Goal: Information Seeking & Learning: Check status

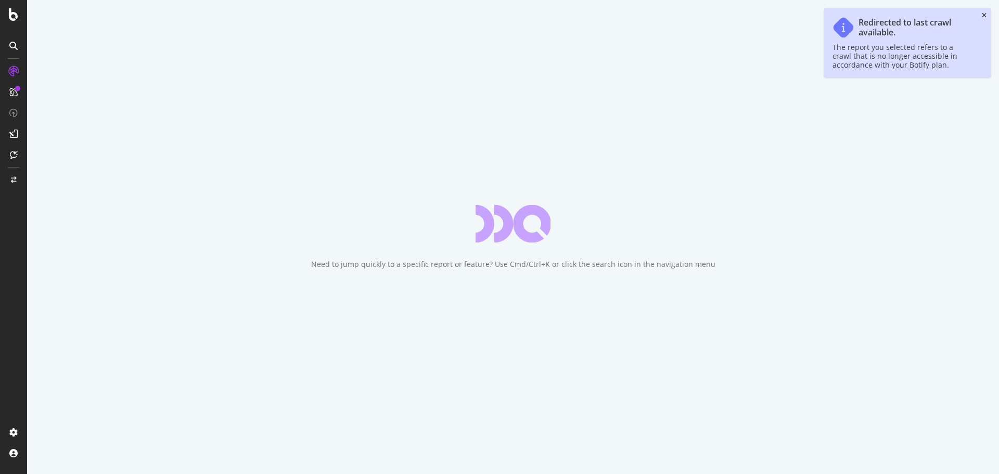
click at [984, 13] on icon "close toast" at bounding box center [984, 15] width 5 height 6
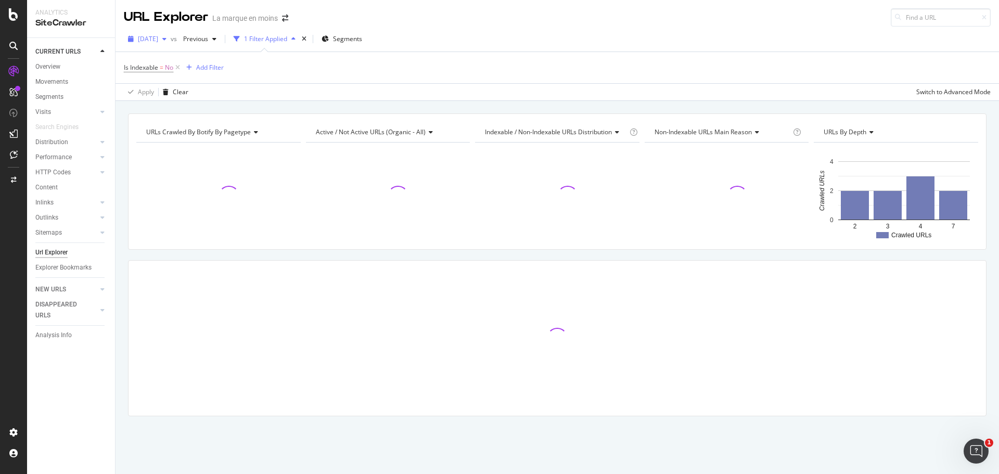
click at [171, 36] on div "button" at bounding box center [164, 39] width 12 height 6
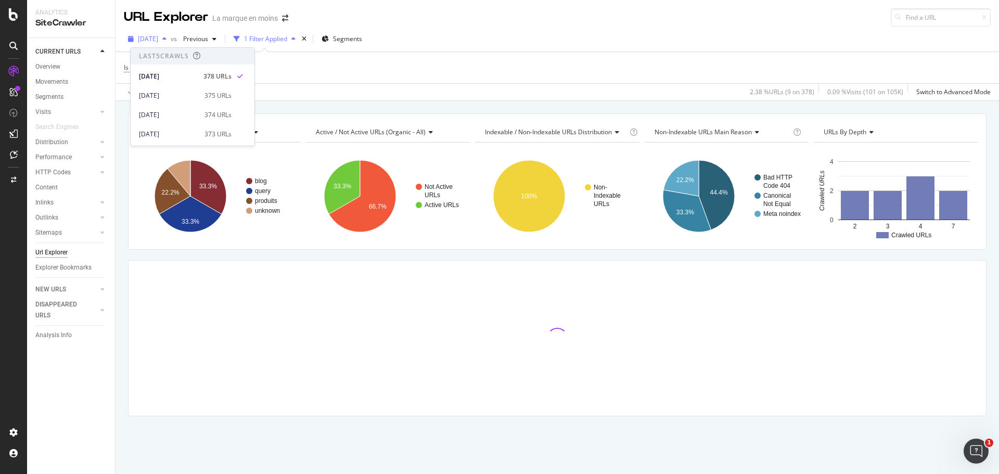
click at [171, 36] on div "button" at bounding box center [164, 39] width 12 height 6
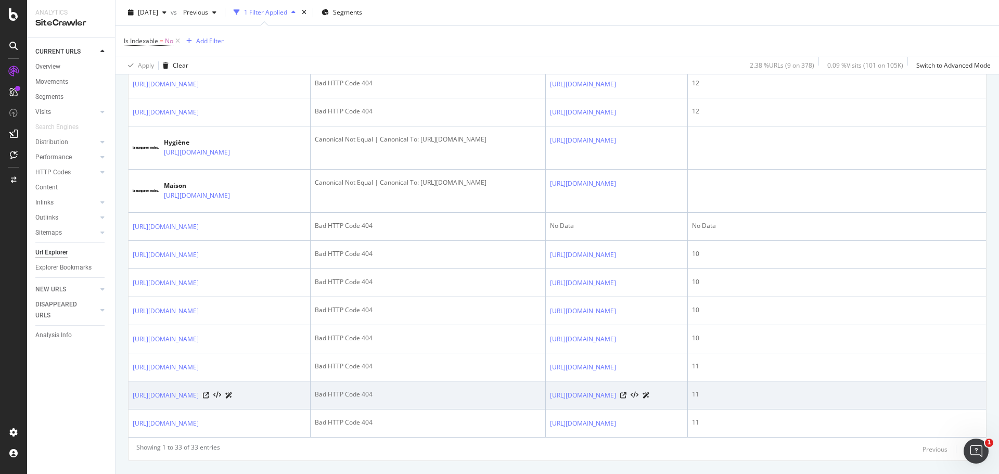
scroll to position [1059, 0]
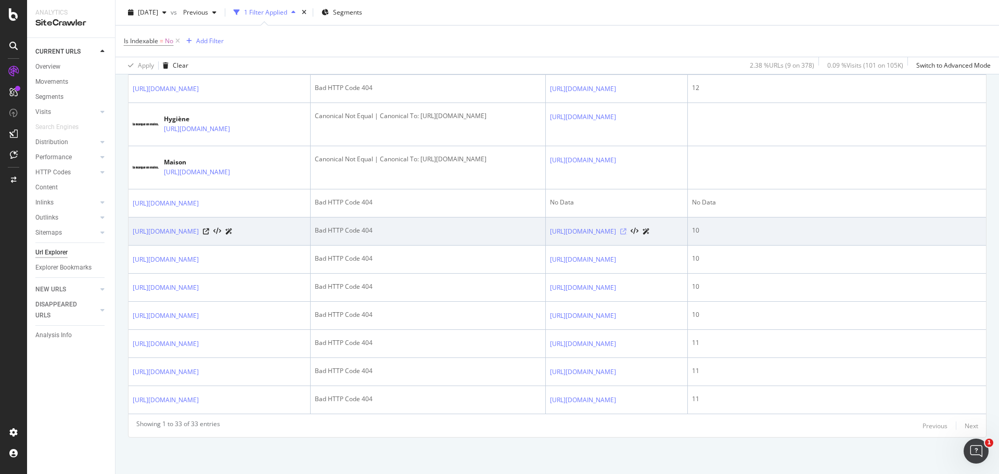
click at [627, 228] on icon at bounding box center [623, 231] width 6 height 6
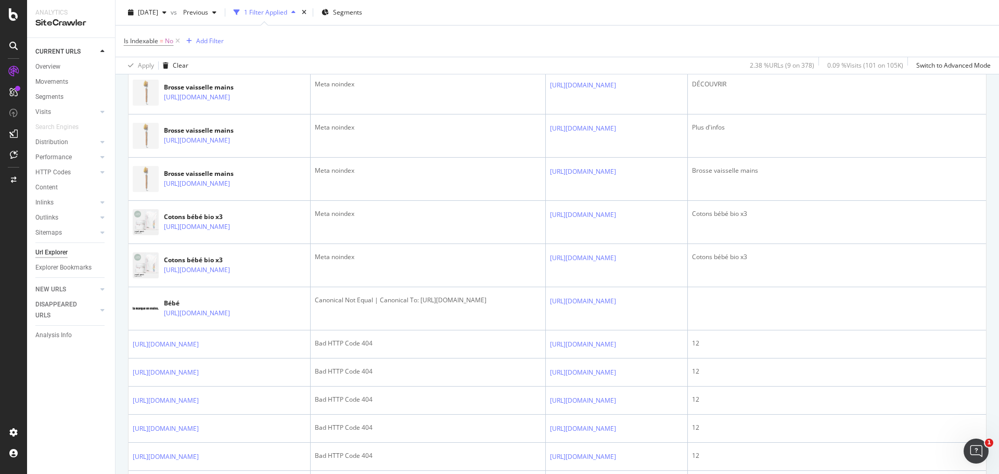
scroll to position [226, 0]
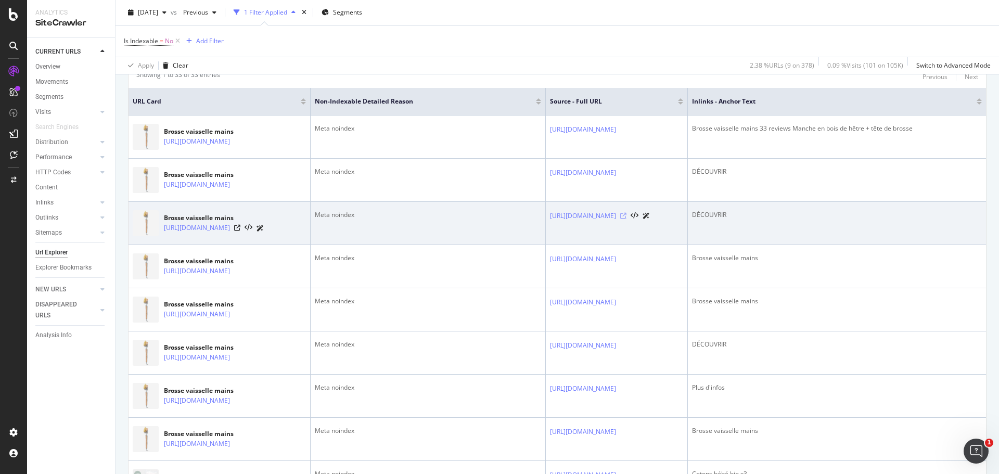
click at [627, 216] on icon at bounding box center [623, 216] width 6 height 6
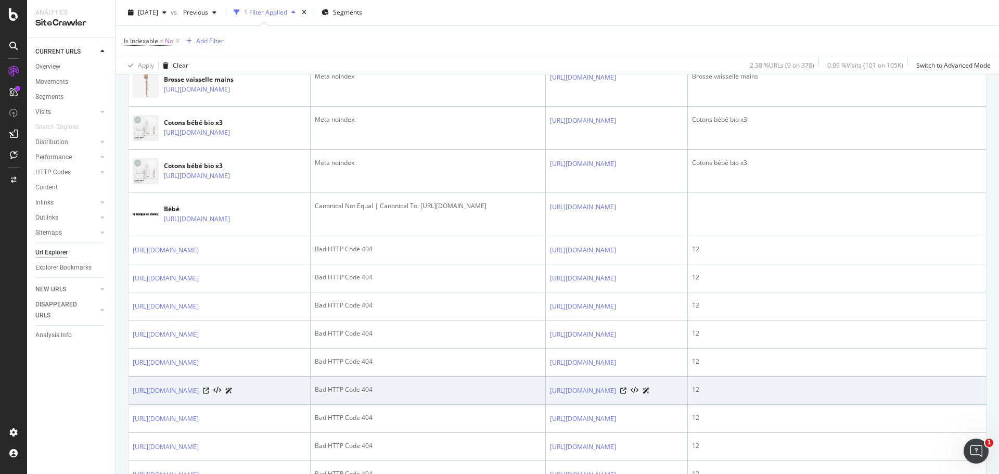
scroll to position [591, 0]
